Goal: Task Accomplishment & Management: Manage account settings

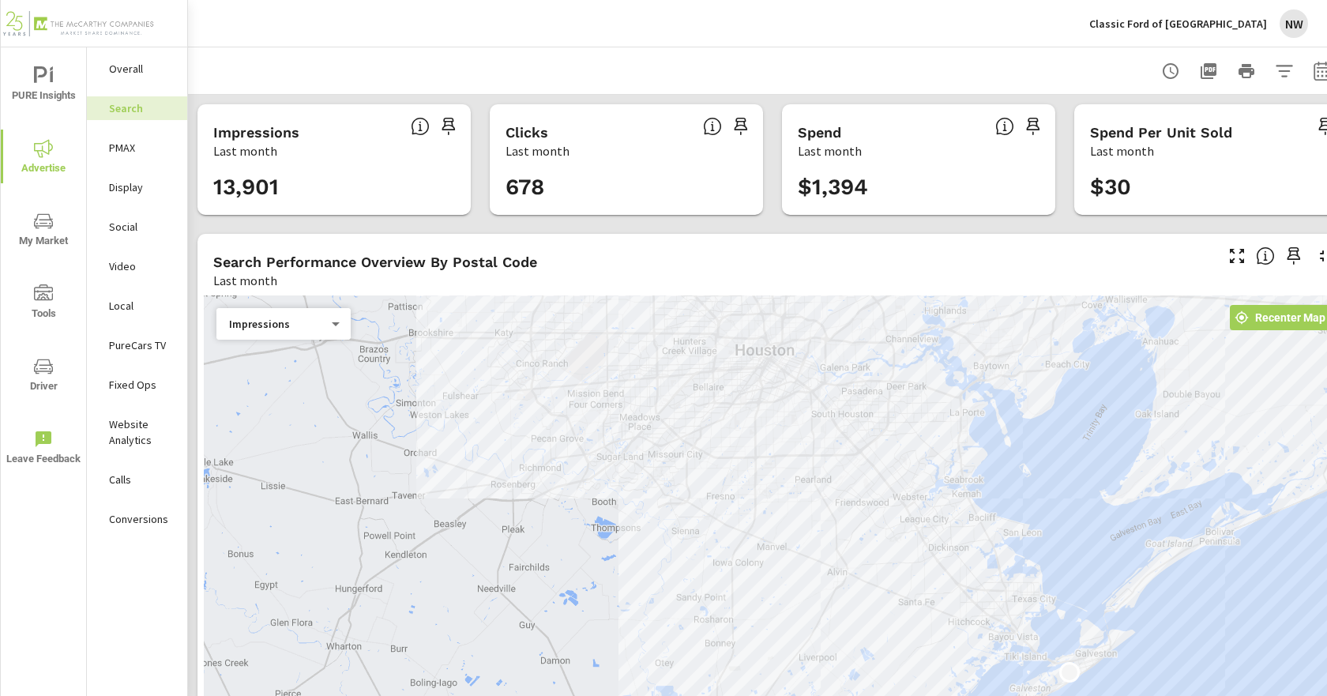
scroll to position [10, 0]
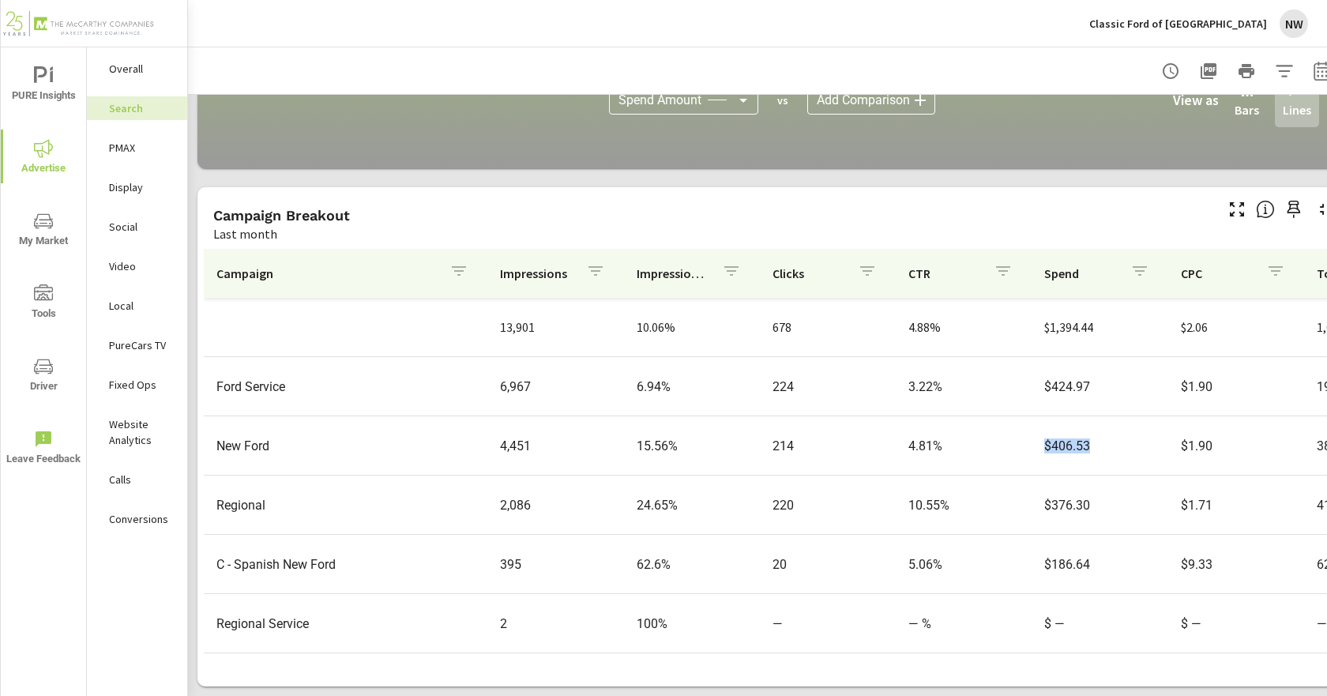
click at [54, 148] on span "Advertise" at bounding box center [44, 158] width 76 height 39
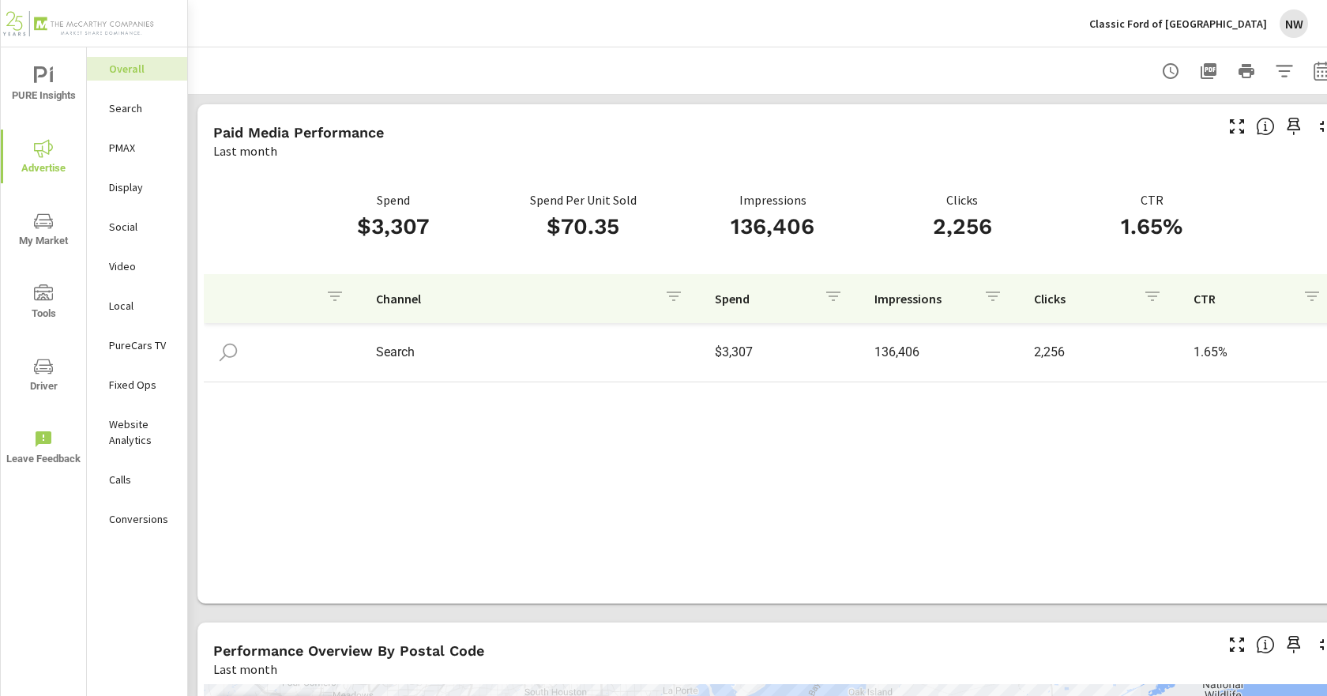
click at [62, 91] on span "PURE Insights" at bounding box center [44, 85] width 76 height 39
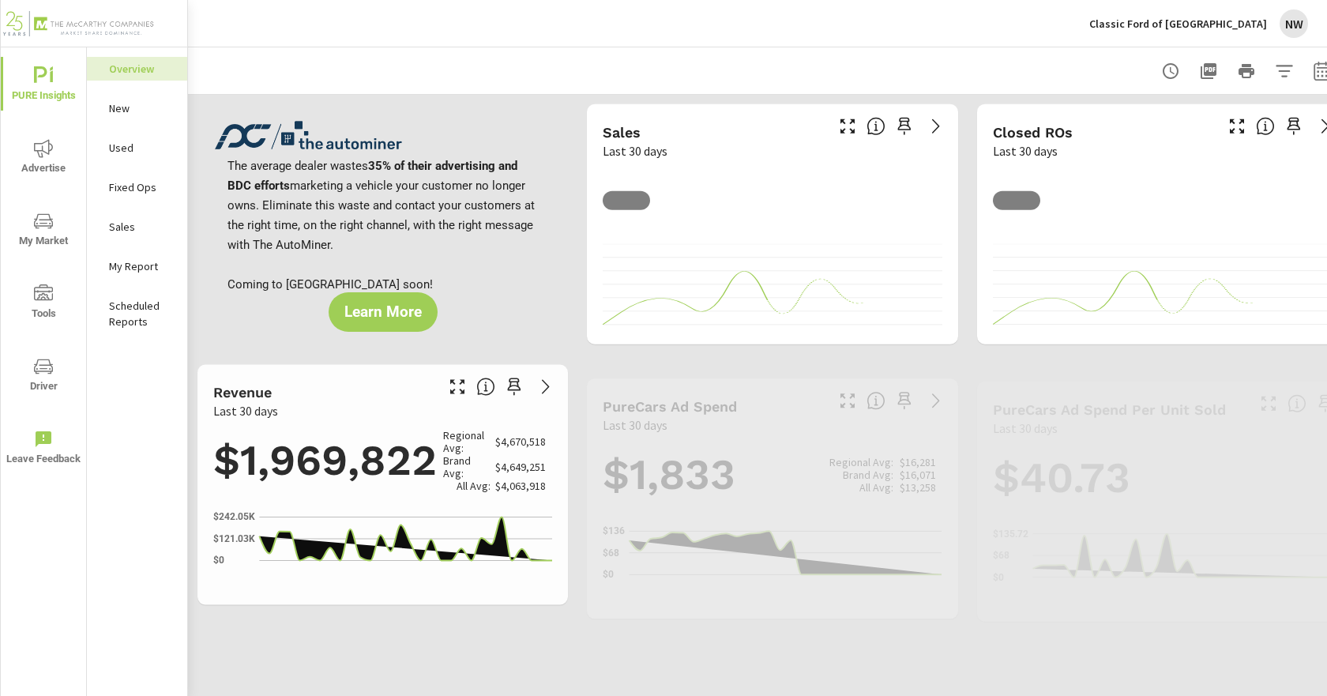
click at [1214, 27] on p "Classic Ford of Galveston" at bounding box center [1178, 24] width 178 height 14
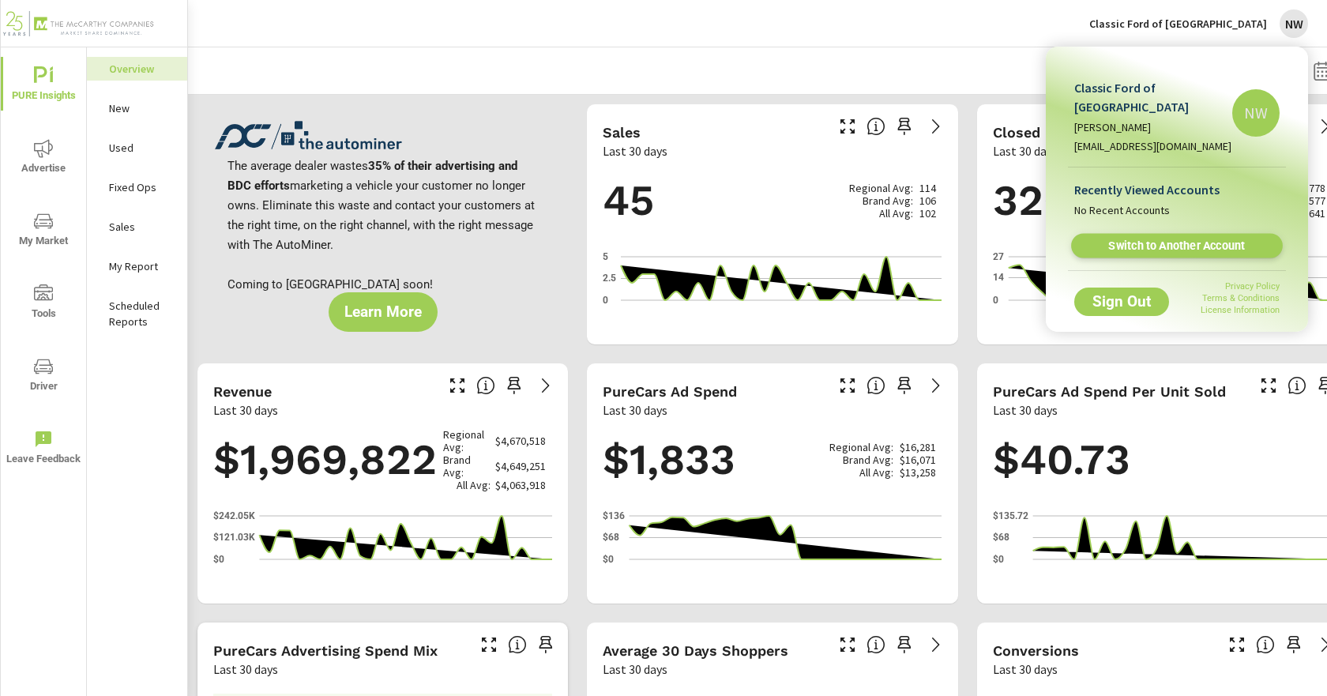
scroll to position [1, 0]
click at [1125, 239] on span "Switch to Another Account" at bounding box center [1177, 246] width 194 height 15
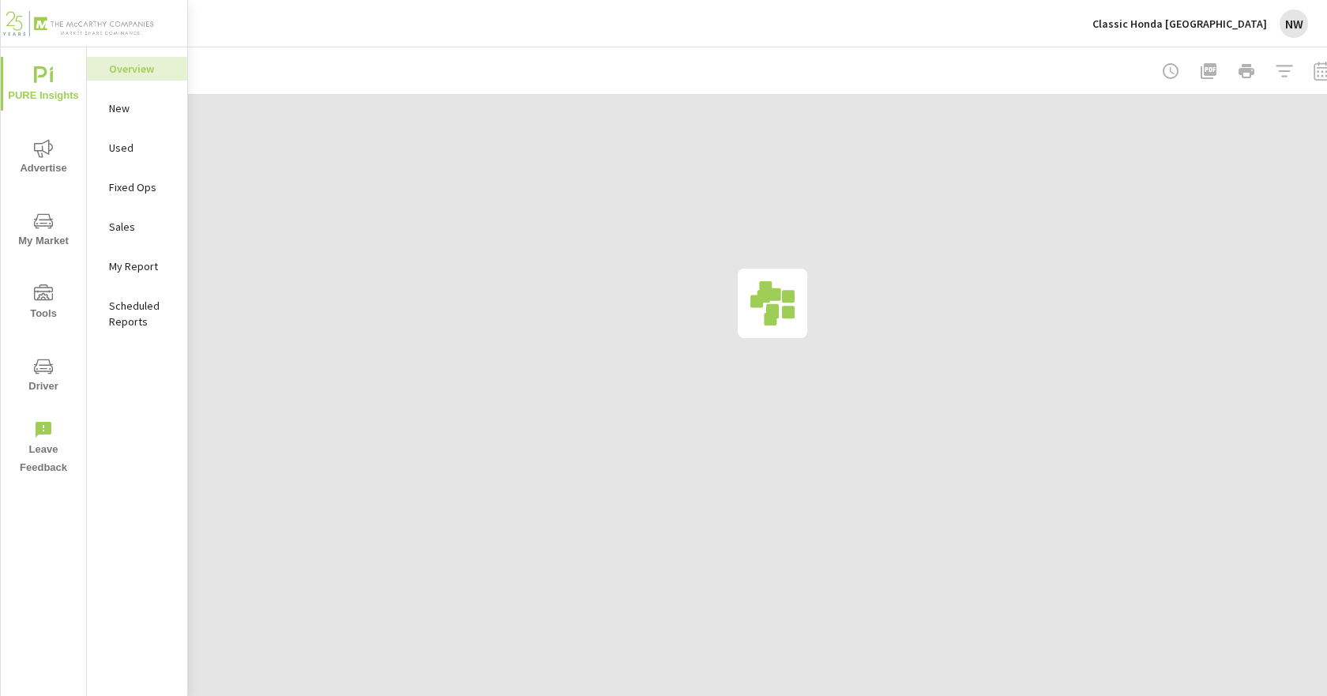
click at [35, 140] on icon "nav menu" at bounding box center [43, 148] width 19 height 19
click at [32, 167] on span "Advertise" at bounding box center [44, 158] width 76 height 39
click at [149, 115] on p "Search" at bounding box center [142, 108] width 66 height 16
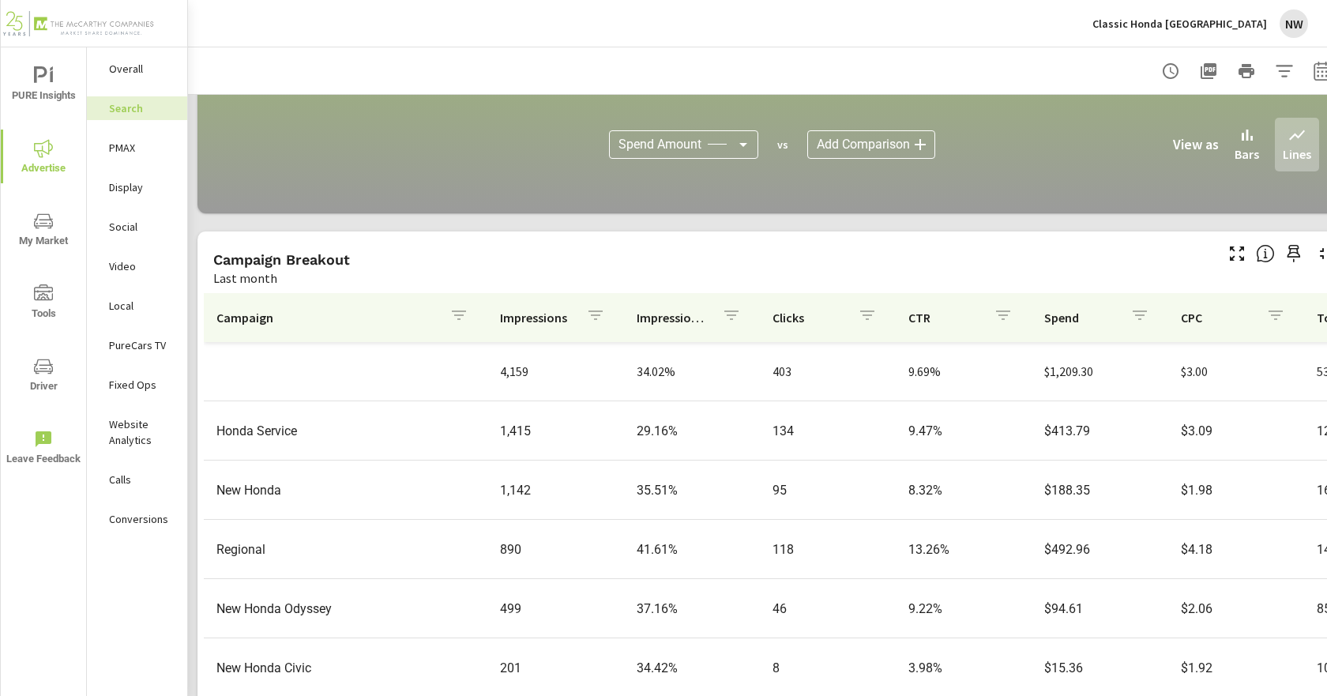
scroll to position [1095, 0]
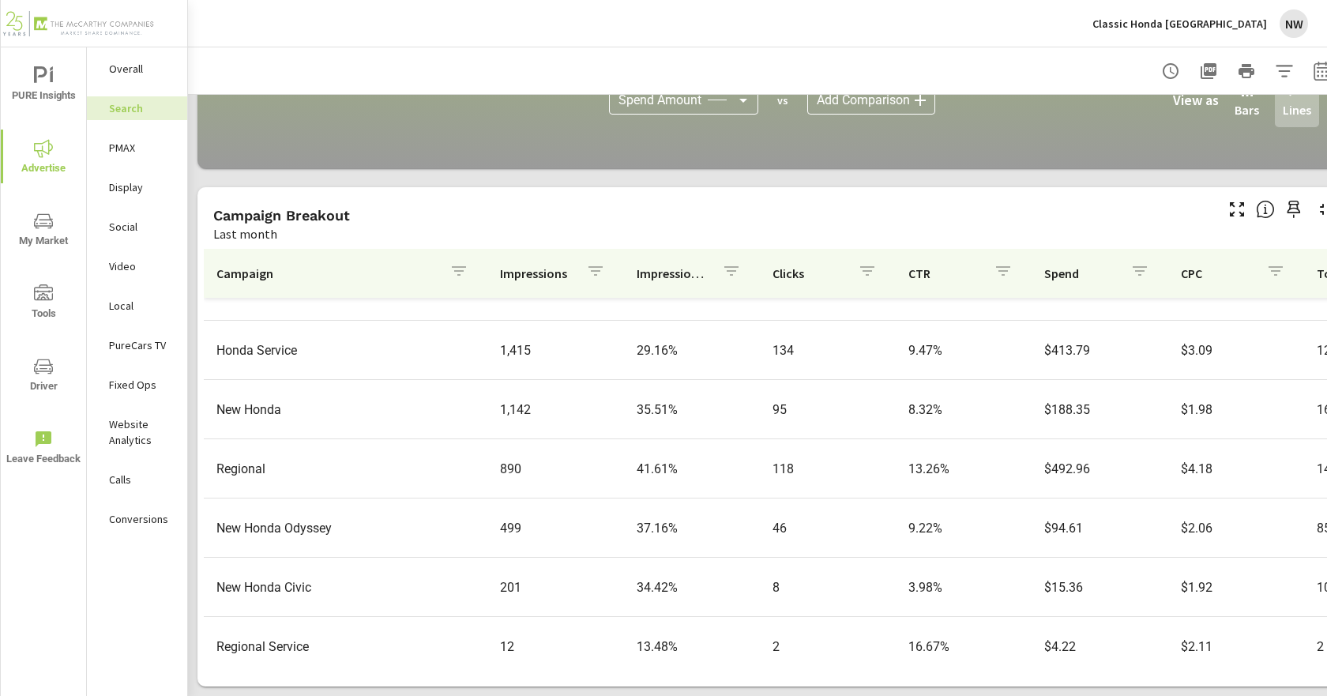
scroll to position [70, 0]
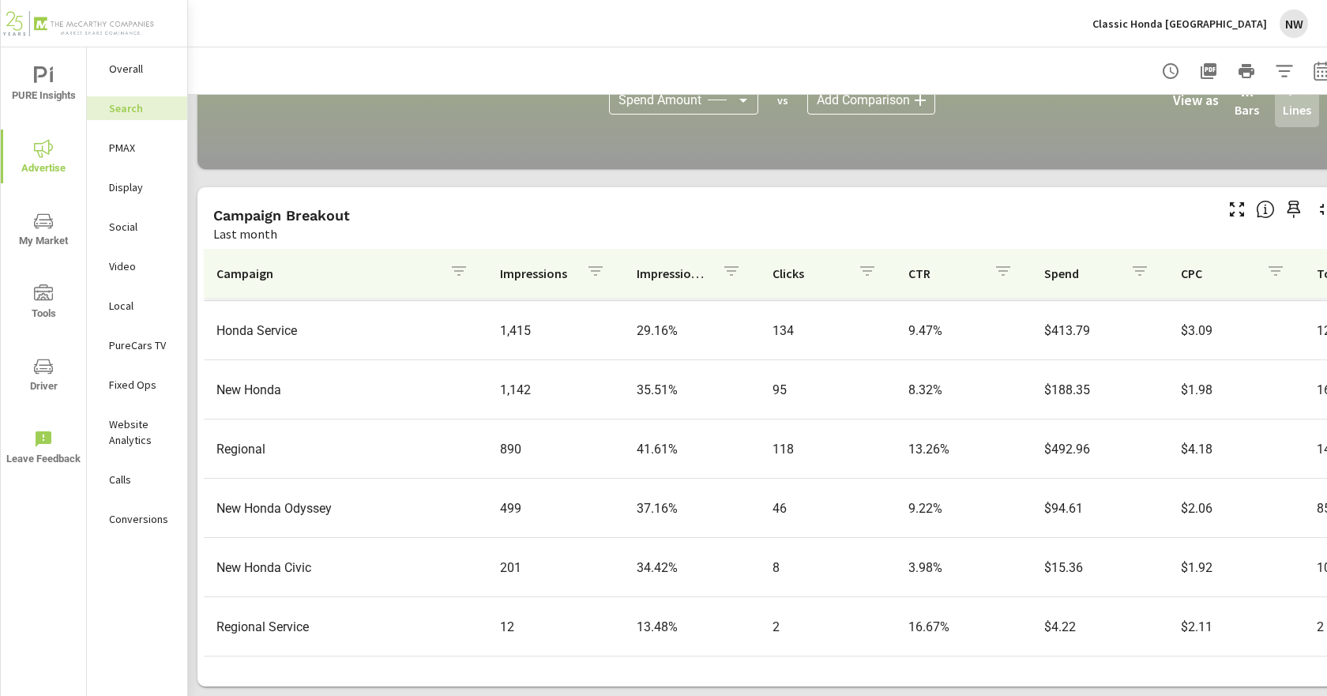
scroll to position [70, 0]
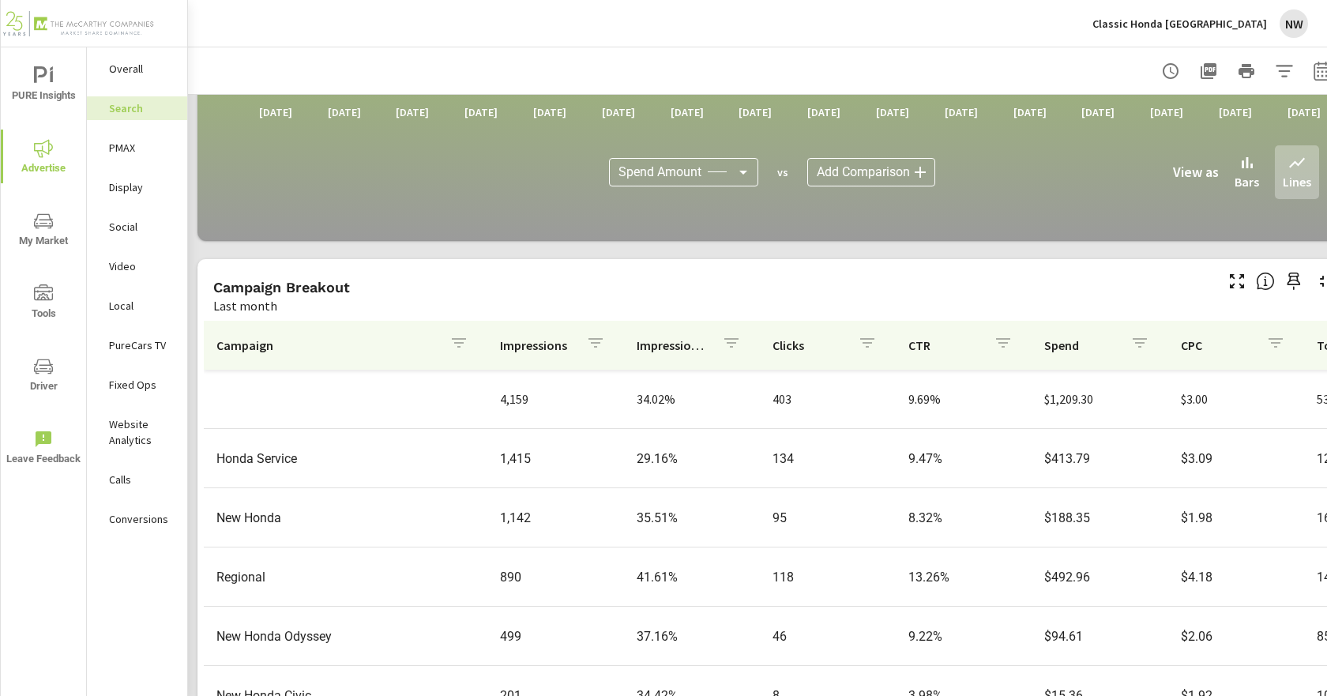
scroll to position [1095, 0]
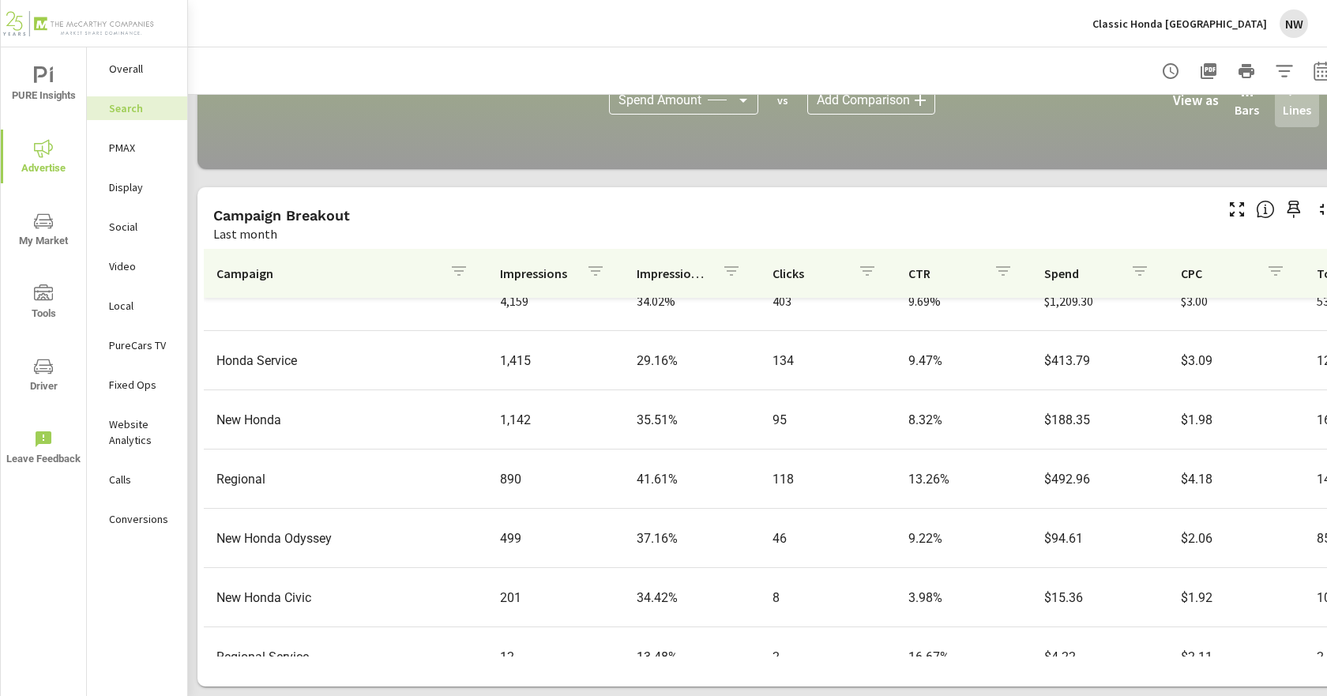
scroll to position [70, 0]
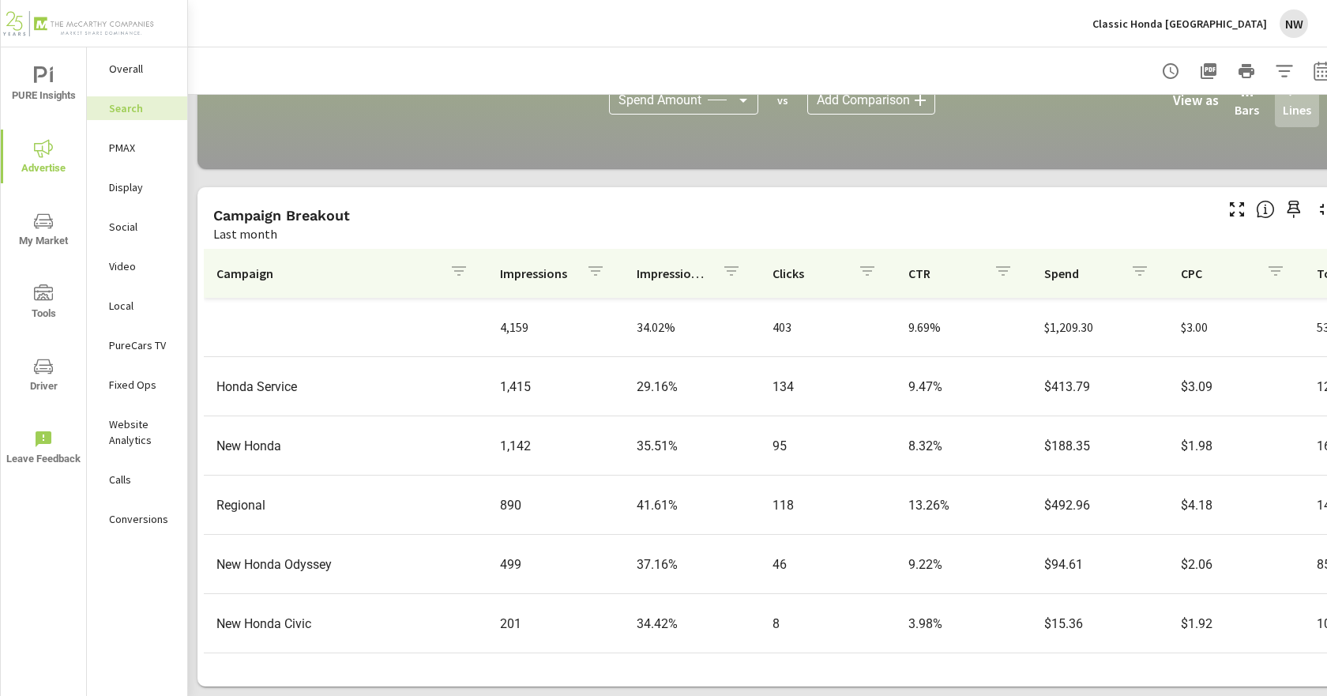
click at [1231, 21] on p "Classic Honda Galveston" at bounding box center [1179, 24] width 175 height 14
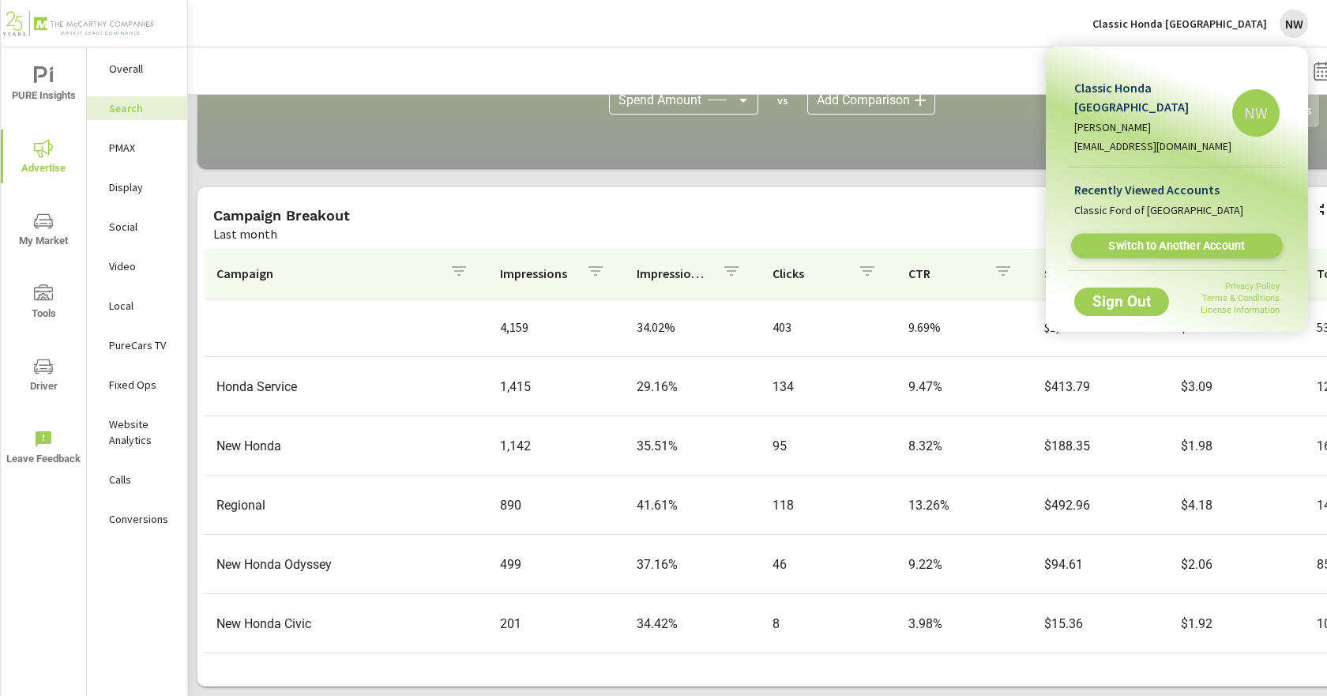
click at [1167, 239] on span "Switch to Another Account" at bounding box center [1177, 246] width 194 height 15
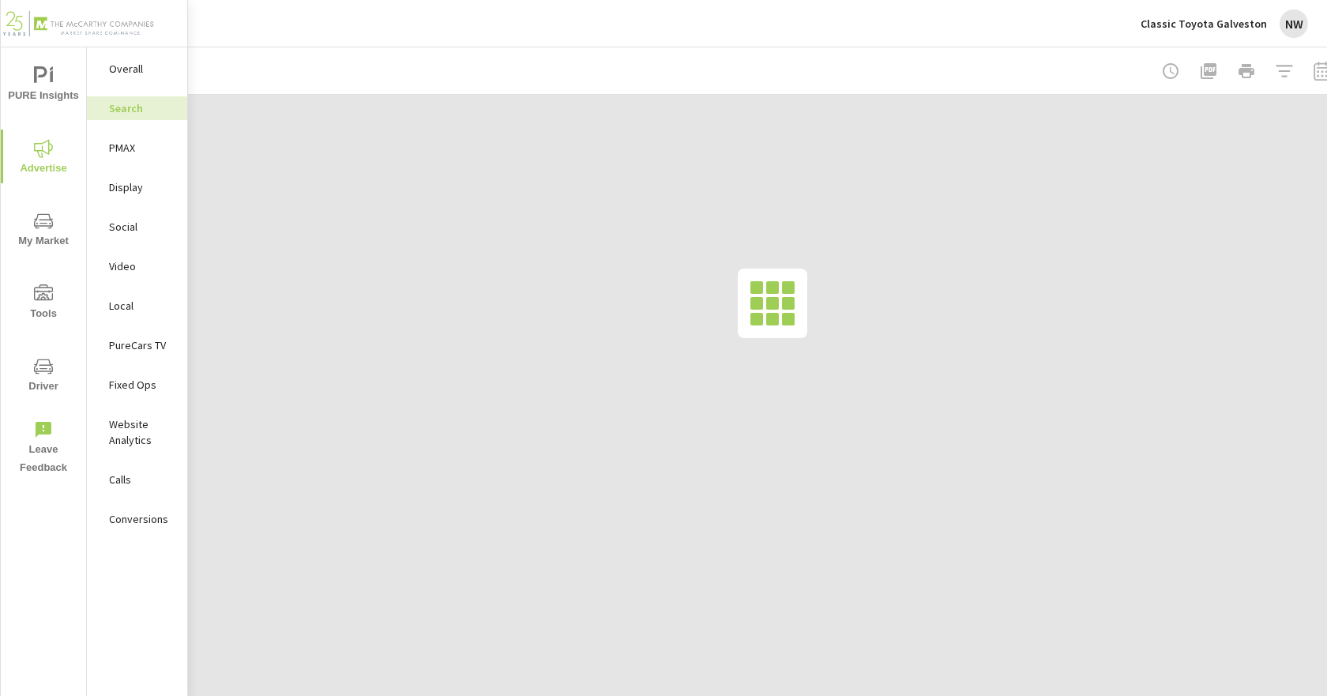
click at [56, 152] on span "Advertise" at bounding box center [44, 158] width 76 height 39
click at [148, 110] on p "Search" at bounding box center [142, 108] width 66 height 16
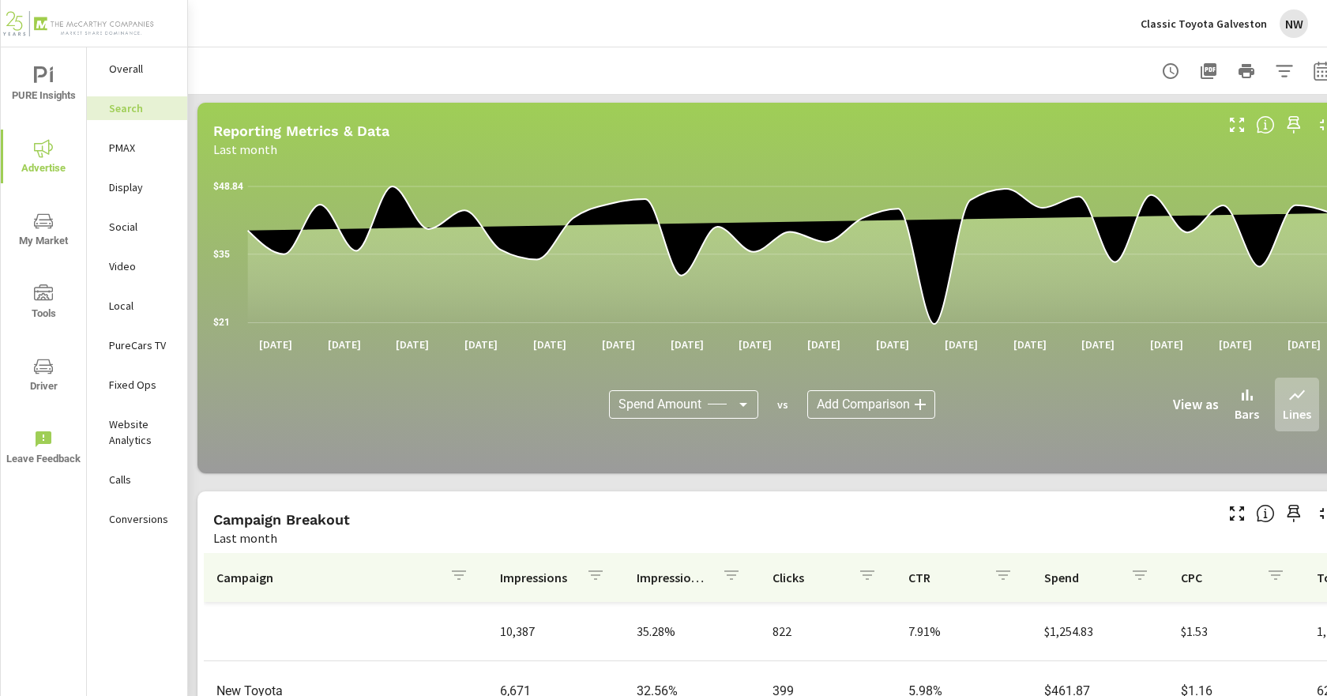
scroll to position [1095, 0]
